Goal: Task Accomplishment & Management: Manage account settings

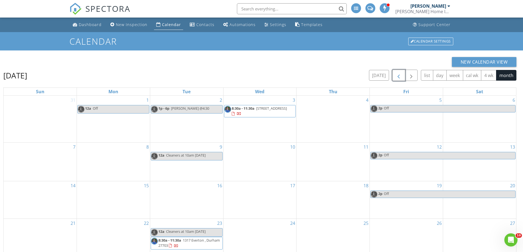
click at [400, 77] on span "button" at bounding box center [398, 75] width 7 height 7
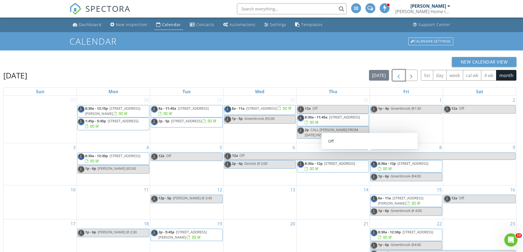
scroll to position [73, 0]
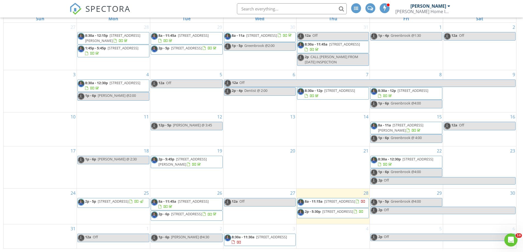
click at [329, 201] on span "[STREET_ADDRESS]" at bounding box center [339, 201] width 31 height 5
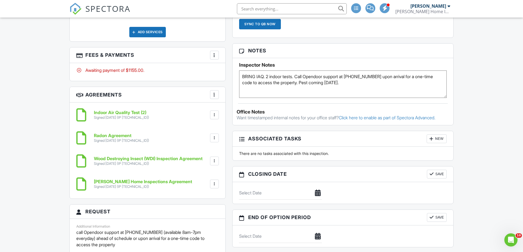
drag, startPoint x: 0, startPoint y: 0, endPoint x: 302, endPoint y: 82, distance: 313.0
click at [302, 82] on textarea "BRING IAQ. 2 indoor tests. Call Opendoor support at [PHONE_NUMBER] upon arrival…" at bounding box center [343, 84] width 208 height 27
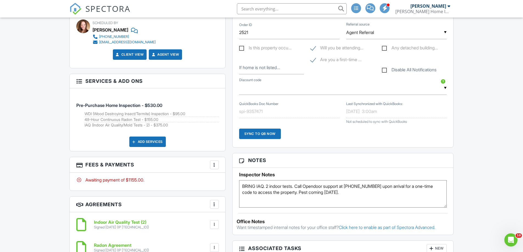
scroll to position [220, 0]
